Goal: Navigation & Orientation: Find specific page/section

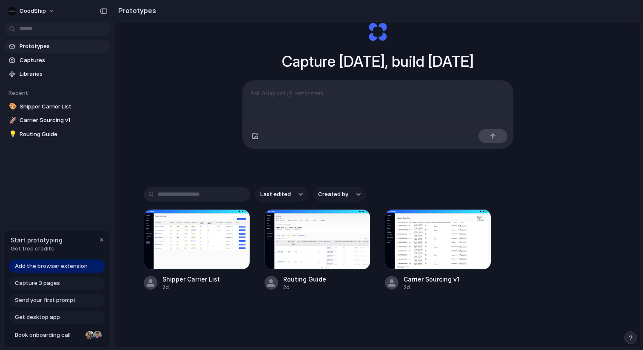
scroll to position [45, 0]
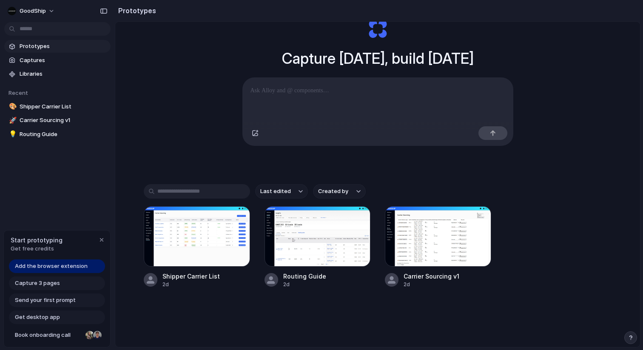
click at [60, 189] on div "Prototypes Captures Libraries Recent 🎨 Shipper Carrier List 🚀 Carrier Sourcing …" at bounding box center [57, 126] width 115 height 252
click at [39, 48] on span "Prototypes" at bounding box center [64, 46] width 88 height 9
click at [54, 12] on button "GoodShip" at bounding box center [31, 11] width 55 height 14
click at [54, 12] on div "Settings Invite members Change theme Change workspace Sign out" at bounding box center [321, 175] width 643 height 350
click at [313, 238] on div at bounding box center [317, 236] width 106 height 60
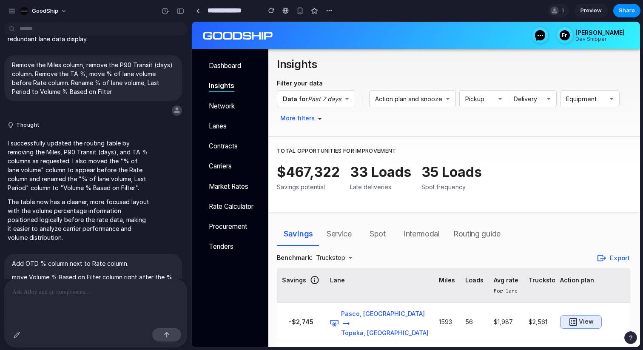
scroll to position [1737, 0]
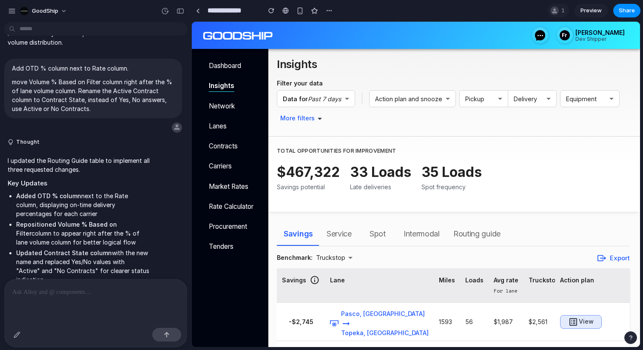
click at [591, 11] on span "Preview" at bounding box center [590, 10] width 21 height 9
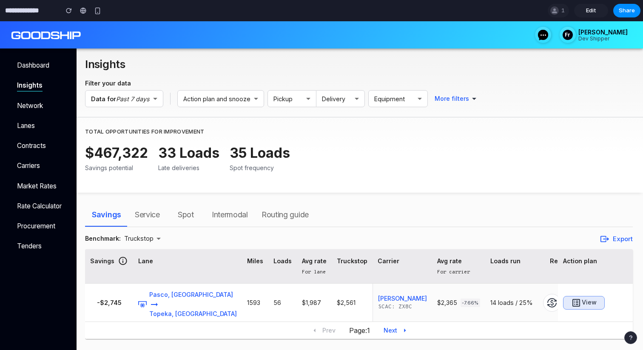
click at [281, 220] on span "Routing guide" at bounding box center [284, 215] width 47 height 14
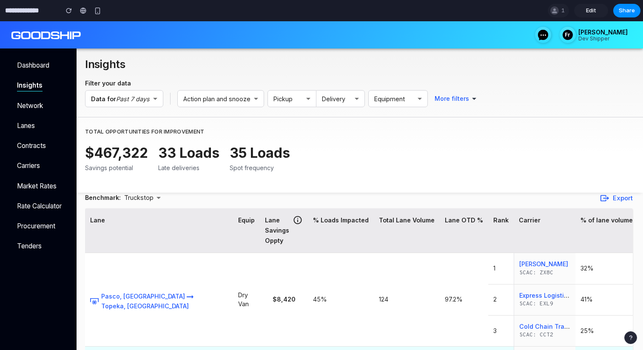
scroll to position [40, 0]
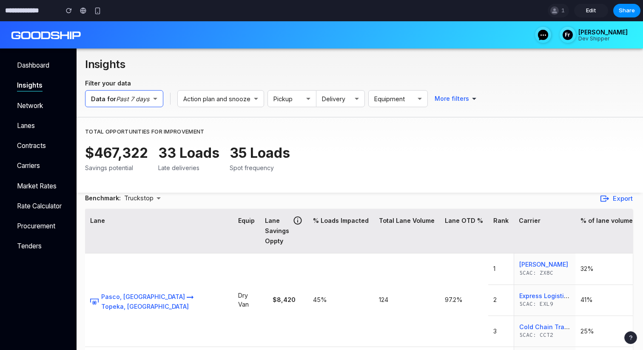
click at [153, 99] on div "Data for Past 7 days" at bounding box center [124, 98] width 78 height 17
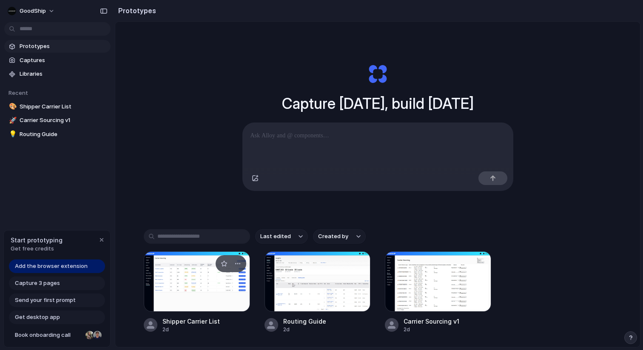
click at [194, 290] on div at bounding box center [197, 281] width 106 height 60
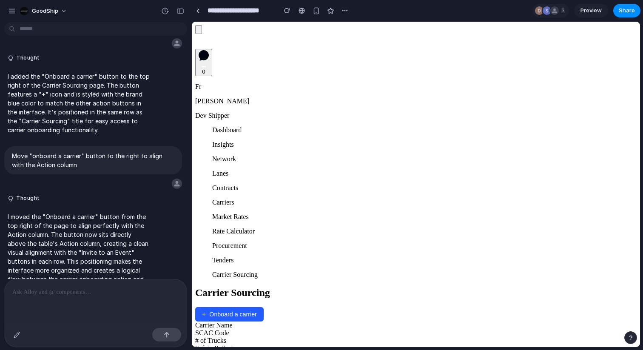
scroll to position [4, 0]
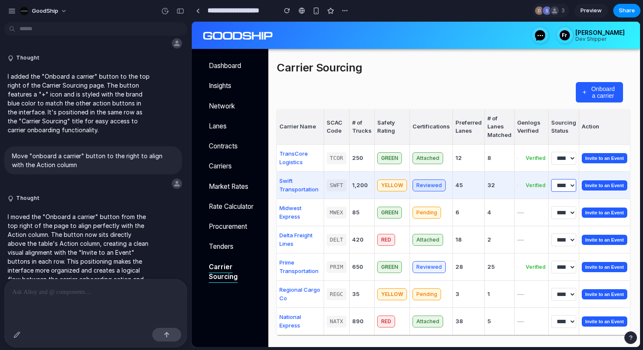
click at [568, 185] on select "**********" at bounding box center [563, 185] width 25 height 13
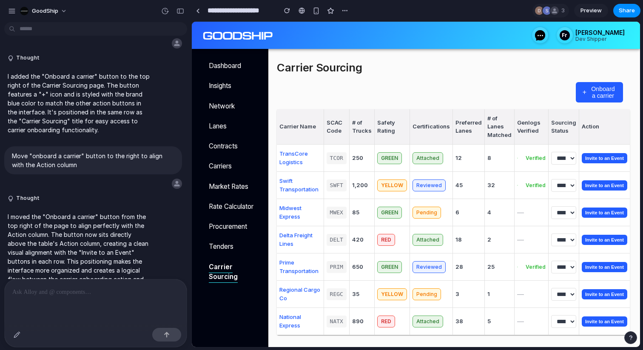
click at [514, 67] on h2 "Carrier Sourcing" at bounding box center [400, 68] width 247 height 20
